Goal: Find contact information: Find contact information

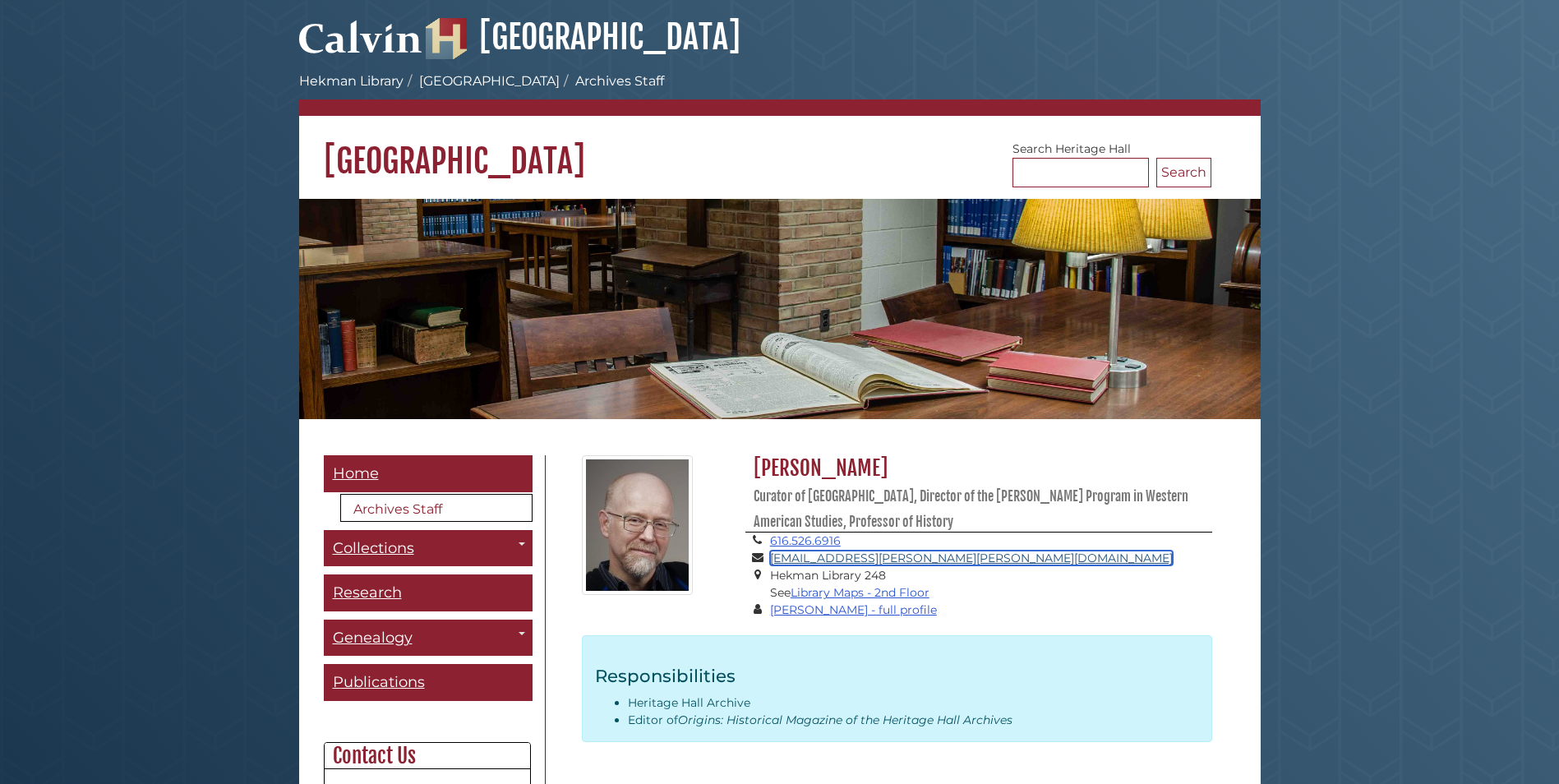
click at [808, 557] on link "[EMAIL_ADDRESS][PERSON_NAME][PERSON_NAME][DOMAIN_NAME]" at bounding box center [971, 557] width 403 height 15
drag, startPoint x: 933, startPoint y: 559, endPoint x: 775, endPoint y: 564, distance: 158.1
click at [775, 564] on li "[EMAIL_ADDRESS][PERSON_NAME][PERSON_NAME][DOMAIN_NAME]" at bounding box center [991, 558] width 442 height 18
copy link "[EMAIL_ADDRESS][PERSON_NAME][PERSON_NAME][DOMAIN_NAME]"
click at [856, 609] on link "[PERSON_NAME] - full profile" at bounding box center [853, 609] width 167 height 15
